Goal: Information Seeking & Learning: Learn about a topic

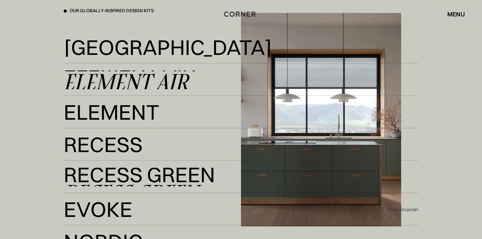
scroll to position [1306, 0]
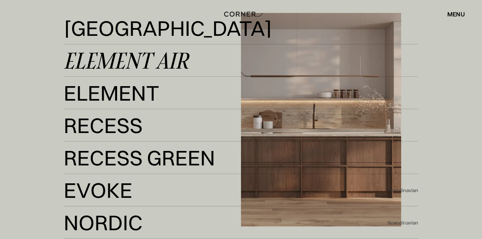
click at [121, 63] on div "Element Air" at bounding box center [126, 61] width 125 height 18
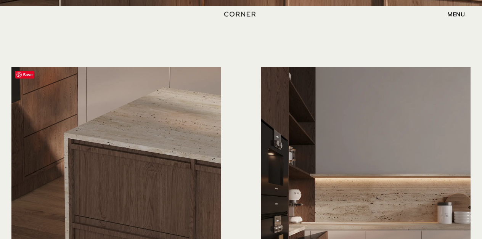
scroll to position [1782, 0]
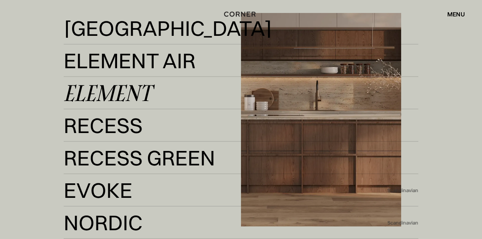
click at [125, 94] on div "Element" at bounding box center [108, 93] width 88 height 18
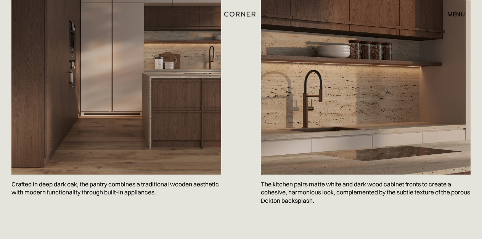
scroll to position [992, 0]
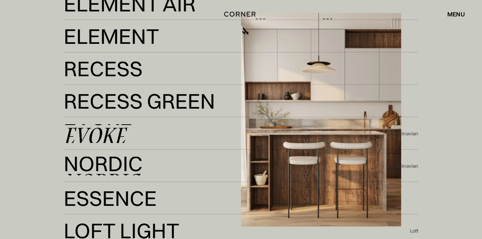
scroll to position [1372, 0]
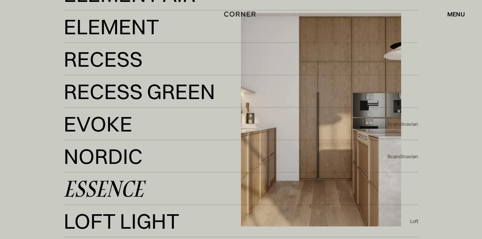
click at [124, 192] on div "Essence" at bounding box center [104, 189] width 80 height 18
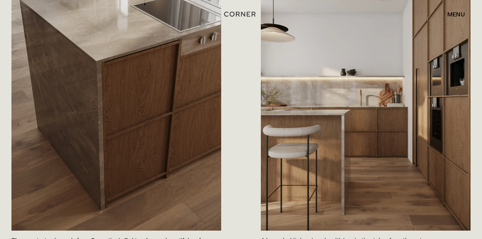
scroll to position [807, 0]
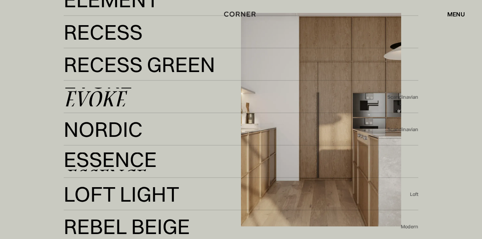
scroll to position [1462, 0]
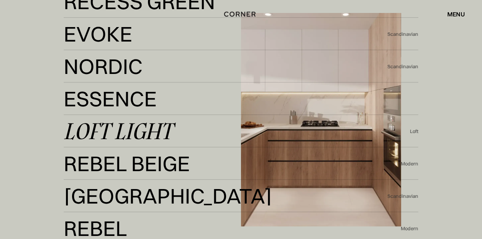
click at [124, 130] on div "Loft Light" at bounding box center [118, 131] width 109 height 18
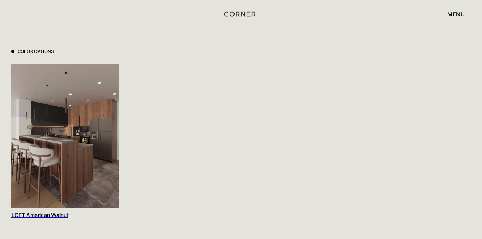
scroll to position [779, 0]
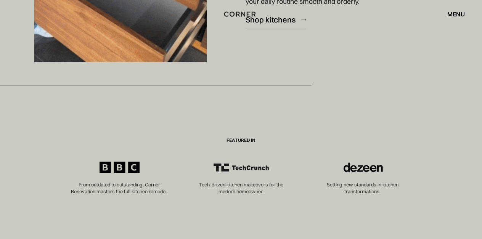
scroll to position [1991, 0]
